Goal: Task Accomplishment & Management: Use online tool/utility

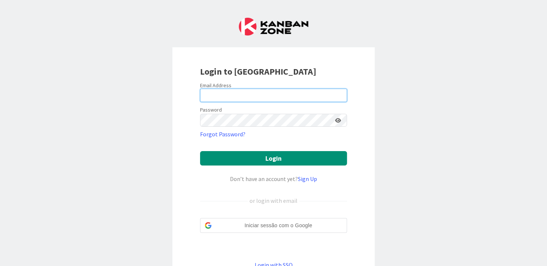
type input "alexandre.m.rodrigues@igfej.mj.pt"
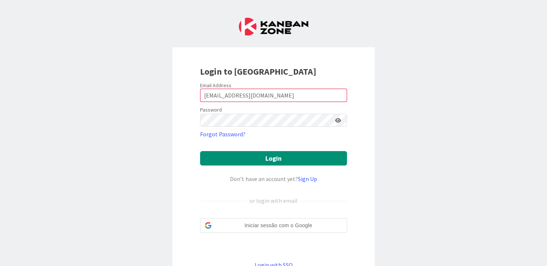
click at [249, 104] on form "Email Address alexandre.m.rodrigues@igfej.mj.pt Password Forgot Password? Login…" at bounding box center [273, 175] width 147 height 187
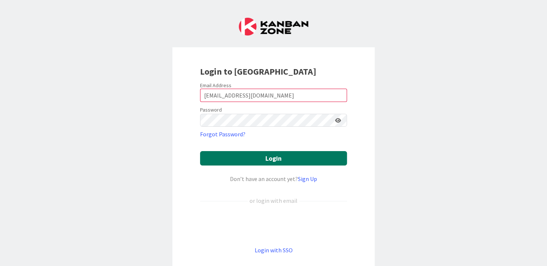
click at [269, 154] on button "Login" at bounding box center [273, 158] width 147 height 14
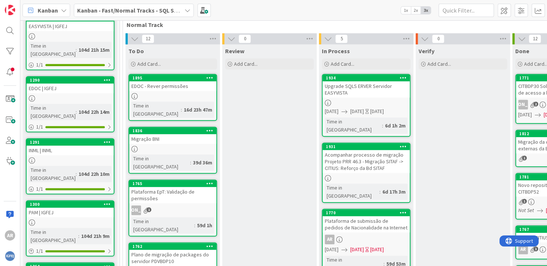
scroll to position [99, 0]
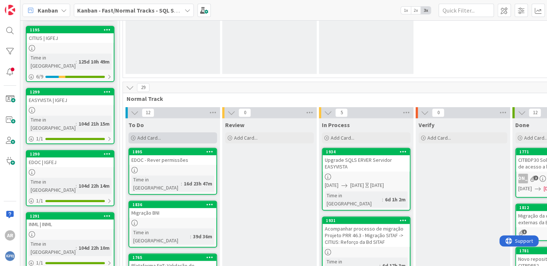
click at [152, 138] on span "Add Card..." at bounding box center [149, 137] width 24 height 7
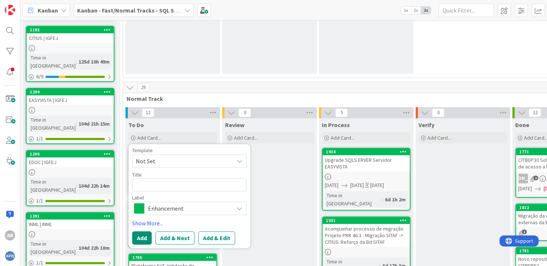
click at [156, 185] on textarea at bounding box center [189, 184] width 114 height 13
type textarea "x"
type textarea "t"
type textarea "x"
type textarea "te"
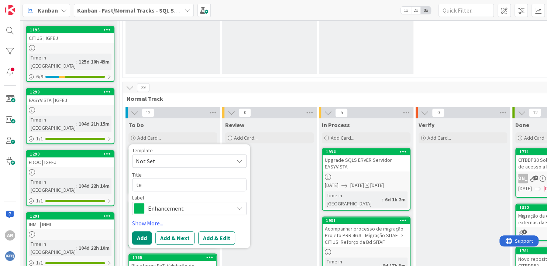
type textarea "x"
type textarea "tes"
type textarea "x"
type textarea "te"
type textarea "x"
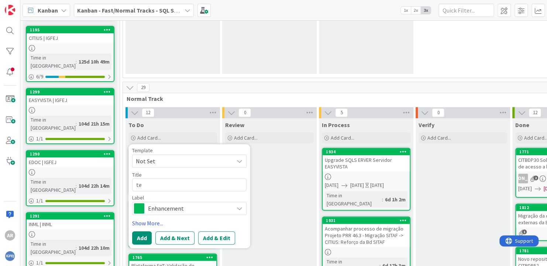
type textarea "t"
type textarea "R"
type textarea "x"
type textarea "Re"
type textarea "x"
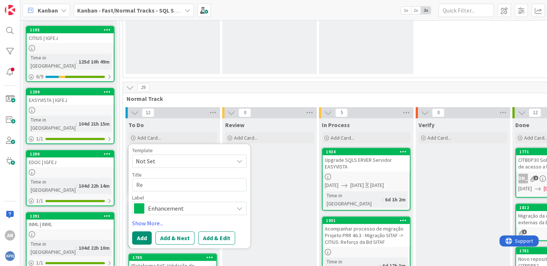
type textarea "R"
type textarea "x"
type textarea "t"
type textarea "x"
type textarea "R"
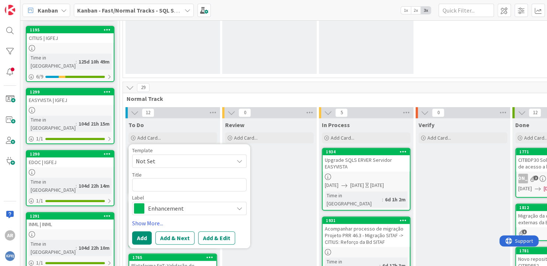
type textarea "x"
type textarea "T"
type textarea "x"
type textarea "Te"
type textarea "x"
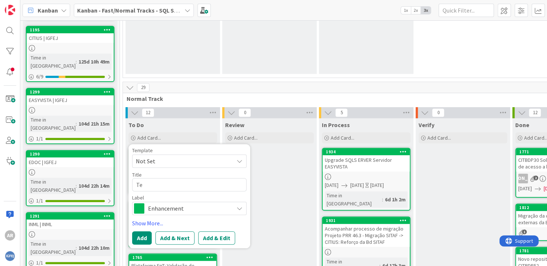
type textarea "Tes"
type textarea "x"
type textarea "Test"
click at [154, 186] on textarea "Test" at bounding box center [189, 184] width 114 height 13
type textarea "x"
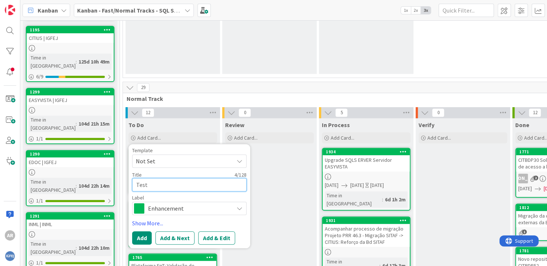
type textarea "Testa"
type textarea "x"
type textarea "Testar"
type textarea "x"
type textarea "Testar"
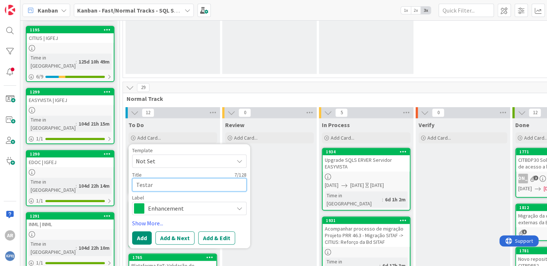
type textarea "x"
type textarea "Testar"
type textarea "x"
type textarea "Testar o"
type textarea "x"
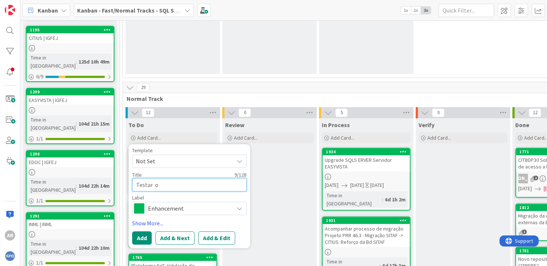
type textarea "Testar"
type textarea "x"
type textarea "Testar"
type textarea "x"
type textarea "Testar -"
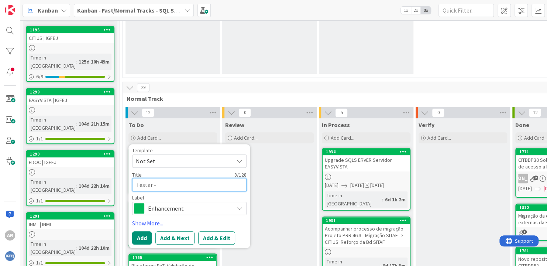
type textarea "x"
type textarea "Testar -"
type textarea "x"
type textarea "Testar - D"
type textarea "x"
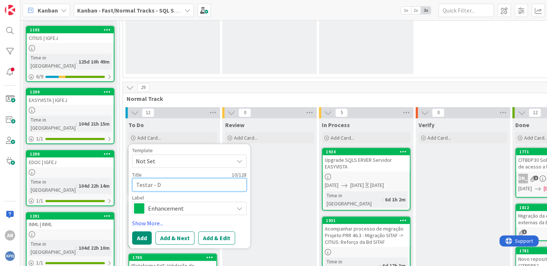
type textarea "Testar - DB"
type textarea "x"
type textarea "Testar - DBA"
type textarea "x"
type textarea "Testar - DBA"
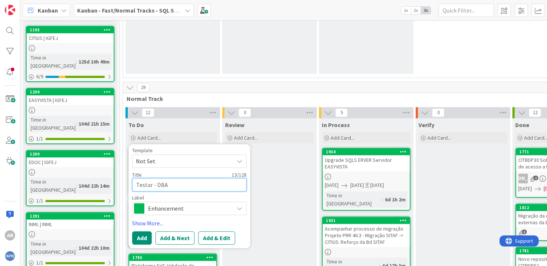
type textarea "x"
type textarea "Testar - DBA T"
type textarea "x"
type textarea "Testar - DBA To"
type textarea "x"
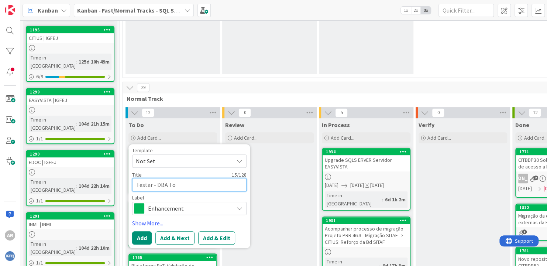
type textarea "Testar - DBA Too"
type textarea "x"
type textarea "Testar - DBA Tool"
type textarea "x"
type textarea "Testar - DBA Tools"
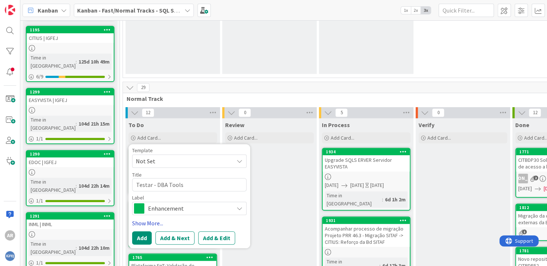
click at [149, 223] on link "Show More..." at bounding box center [189, 222] width 114 height 9
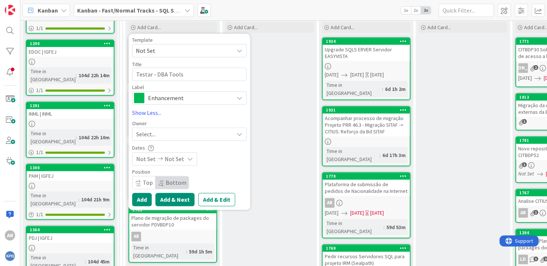
scroll to position [210, 0]
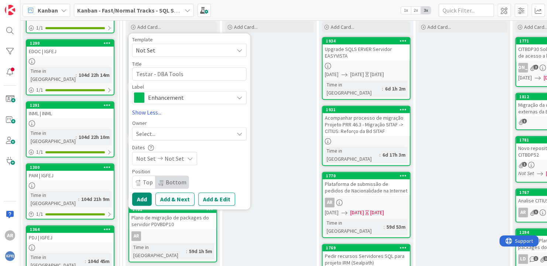
click at [161, 133] on div "Select..." at bounding box center [184, 133] width 97 height 9
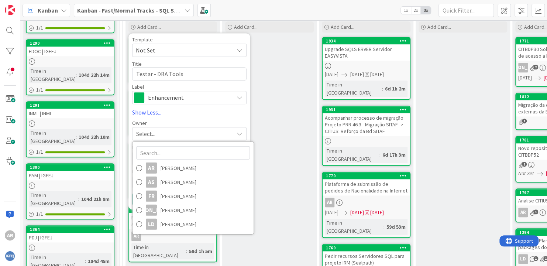
click at [162, 132] on div "Select..." at bounding box center [184, 133] width 97 height 9
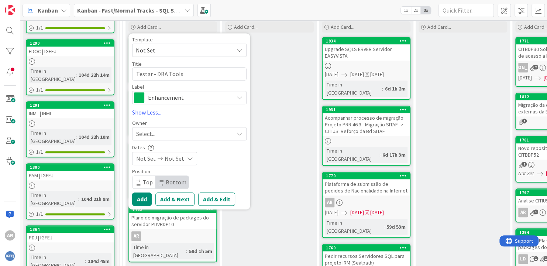
click at [164, 47] on span "Not Set" at bounding box center [182, 50] width 92 height 10
click at [165, 46] on span "Not Set" at bounding box center [182, 50] width 92 height 10
click at [178, 38] on div "Template" at bounding box center [189, 39] width 114 height 5
click at [238, 53] on span "Not Set" at bounding box center [189, 50] width 114 height 13
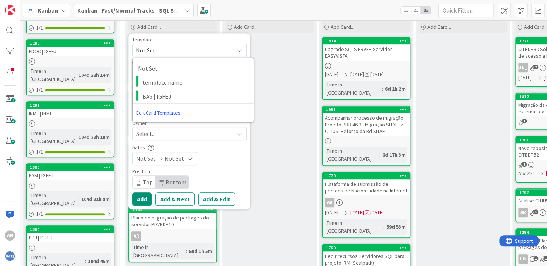
click at [239, 50] on icon at bounding box center [240, 50] width 6 height 6
click at [167, 97] on span "Enhancement" at bounding box center [189, 97] width 82 height 10
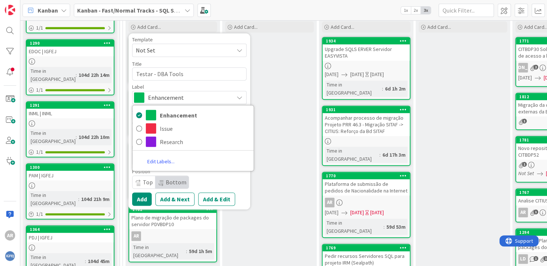
click at [158, 163] on link "Edit Labels..." at bounding box center [160, 160] width 57 height 13
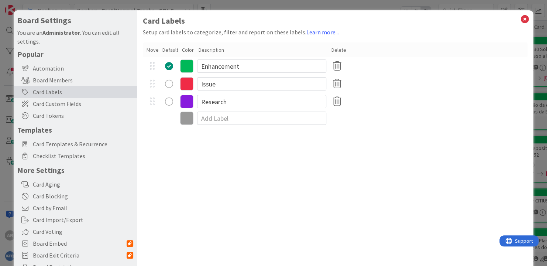
click at [170, 98] on div "radio" at bounding box center [169, 101] width 8 height 8
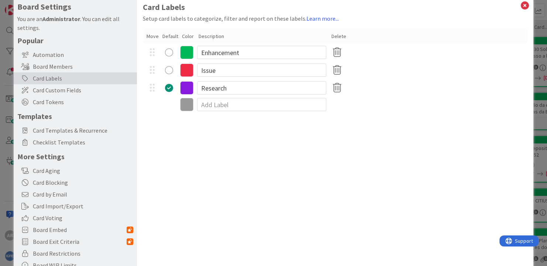
scroll to position [0, 0]
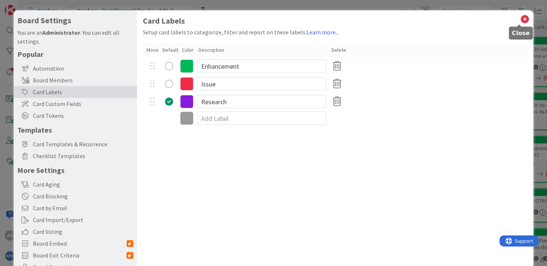
click at [521, 21] on icon at bounding box center [525, 19] width 10 height 10
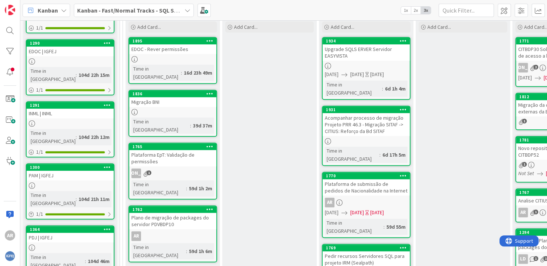
click at [158, 54] on link "1895 EDOC - Rever permissões Time in Column : 16d 23h 49m" at bounding box center [172, 60] width 89 height 47
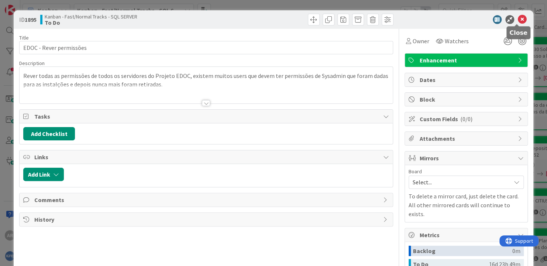
click at [518, 17] on icon at bounding box center [522, 19] width 9 height 9
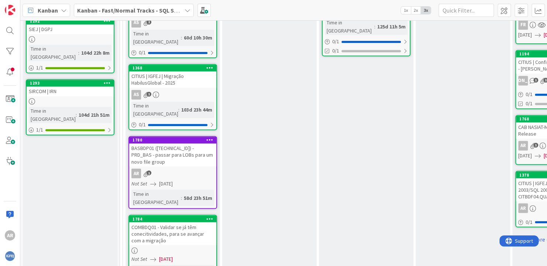
scroll to position [579, 0]
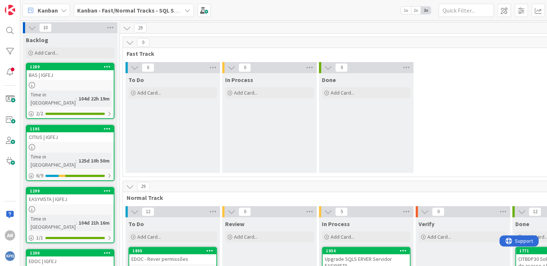
scroll to position [37, 0]
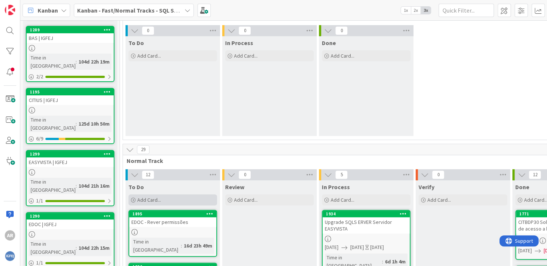
click at [159, 197] on span "Add Card..." at bounding box center [149, 199] width 24 height 7
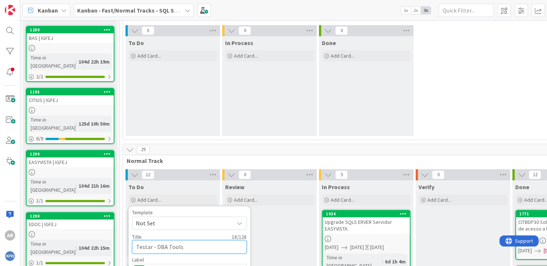
click at [190, 246] on textarea "Testar - DBA Tools" at bounding box center [189, 246] width 114 height 13
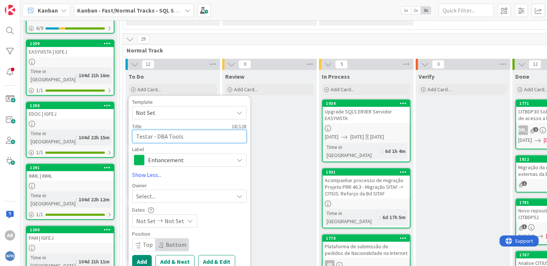
scroll to position [148, 0]
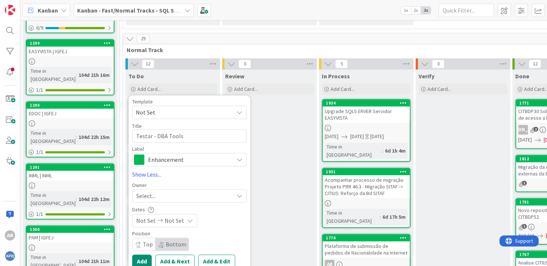
click at [179, 160] on span "Enhancement" at bounding box center [189, 159] width 82 height 10
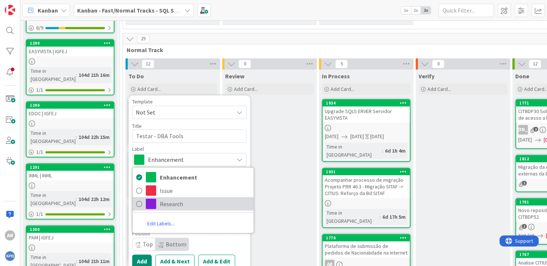
click at [141, 201] on icon at bounding box center [139, 203] width 6 height 11
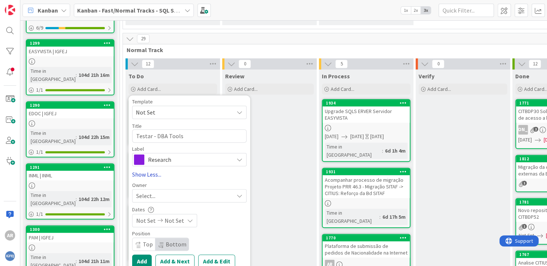
scroll to position [185, 0]
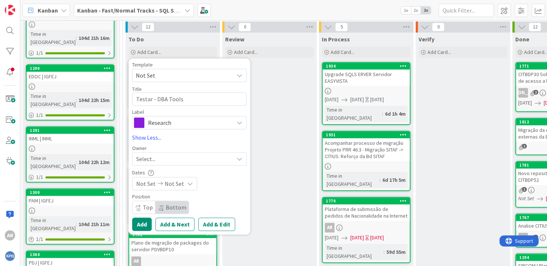
click at [173, 203] on span "Bottom" at bounding box center [176, 206] width 21 height 7
click at [149, 205] on span "Top" at bounding box center [148, 206] width 10 height 7
click at [167, 206] on span "Bottom" at bounding box center [176, 206] width 21 height 7
type textarea "x"
click at [203, 221] on button "Add & Edit" at bounding box center [216, 223] width 37 height 13
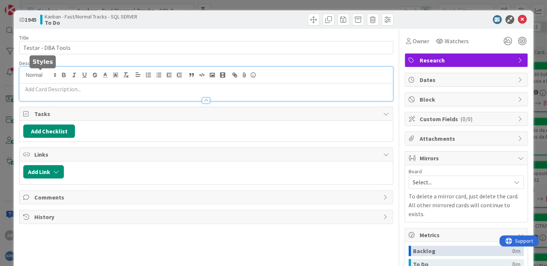
click at [44, 76] on div at bounding box center [206, 84] width 373 height 34
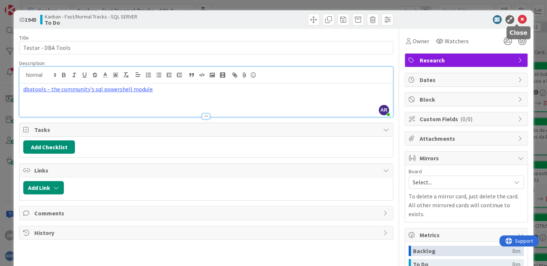
click at [518, 20] on icon at bounding box center [522, 19] width 9 height 9
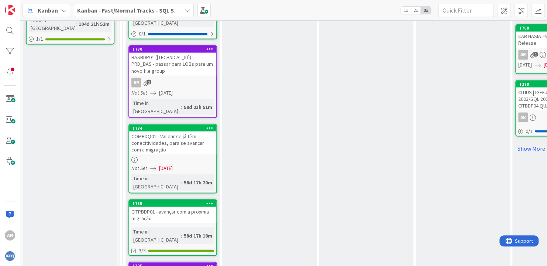
scroll to position [730, 0]
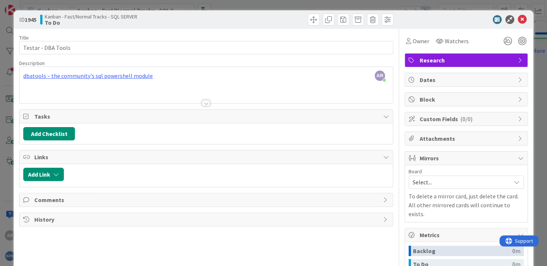
click at [162, 80] on div "AR Alexandre Rodrigues just joined dbatools – the community's sql powershell mo…" at bounding box center [206, 85] width 373 height 37
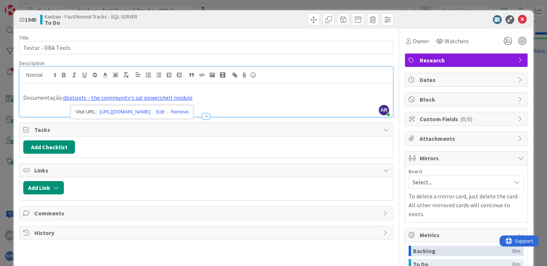
click at [57, 88] on p at bounding box center [206, 89] width 366 height 8
drag, startPoint x: 98, startPoint y: 89, endPoint x: 14, endPoint y: 86, distance: 83.4
click at [14, 86] on div "ID 1945 Kanban - Fast/Normal Tracks - SQL SERVER To Do Title 18 / 128 Testar - …" at bounding box center [274, 191] width 520 height 363
click at [32, 107] on div "Documentação: dbatools – the community's sql powershell module" at bounding box center [206, 99] width 373 height 33
click at [217, 96] on p "Documentação: dbatools – the community's sql powershell module" at bounding box center [206, 97] width 366 height 8
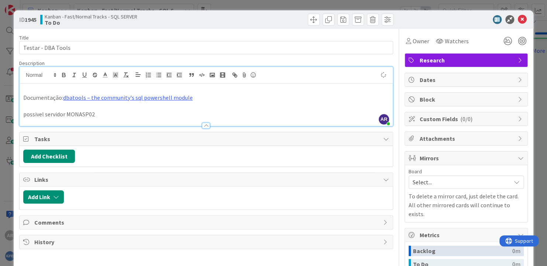
click at [44, 88] on p at bounding box center [206, 89] width 366 height 8
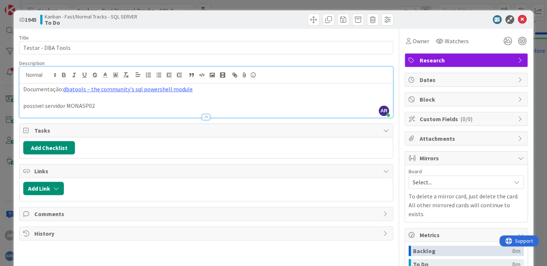
click at [32, 95] on p at bounding box center [206, 97] width 366 height 8
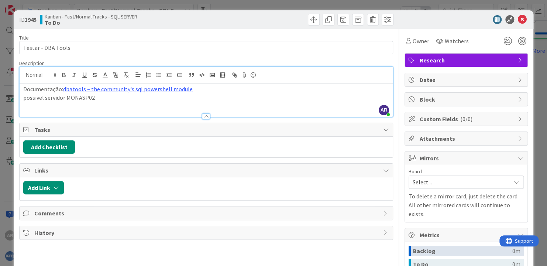
click at [36, 99] on p "possivel servidor MONASP02" at bounding box center [206, 97] width 366 height 8
drag, startPoint x: 36, startPoint y: 99, endPoint x: 184, endPoint y: 106, distance: 148.1
click at [184, 106] on div "Documentação: dbatools – the community's sql powershell module possivel servido…" at bounding box center [206, 99] width 373 height 33
click at [168, 100] on p "possivel servidor MONASP02" at bounding box center [206, 97] width 366 height 8
click at [518, 17] on icon at bounding box center [522, 19] width 9 height 9
